Goal: Information Seeking & Learning: Check status

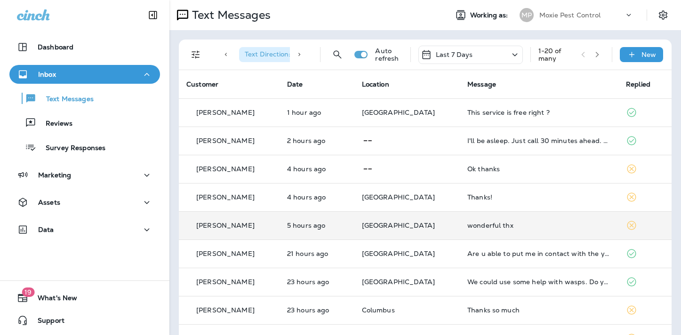
click at [618, 218] on td at bounding box center [644, 225] width 53 height 28
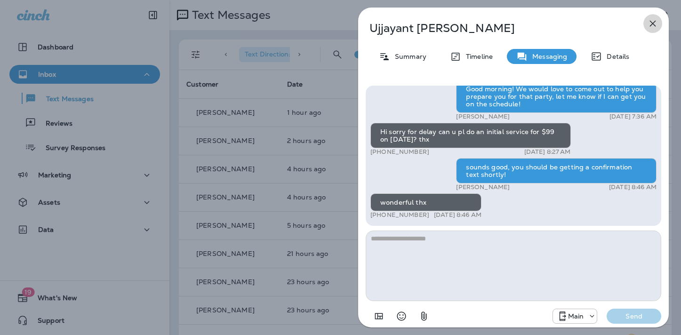
click at [653, 23] on icon "button" at bounding box center [652, 23] width 11 height 11
